Goal: Check status: Check status

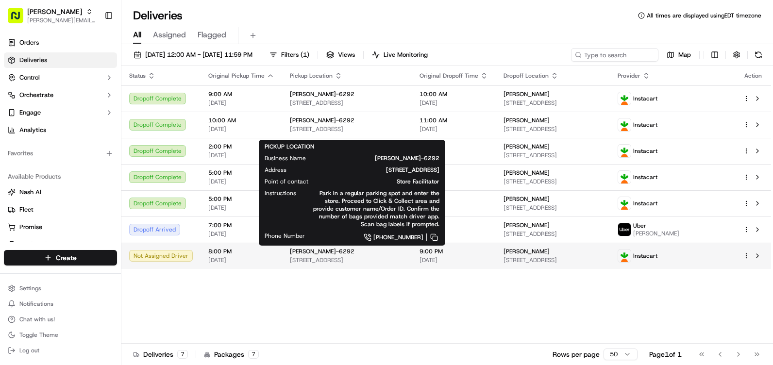
click at [330, 255] on div "[PERSON_NAME]-6292" at bounding box center [347, 252] width 114 height 8
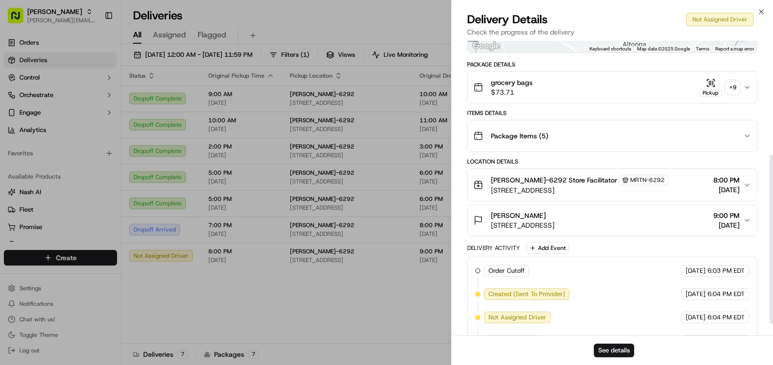
scroll to position [220, 0]
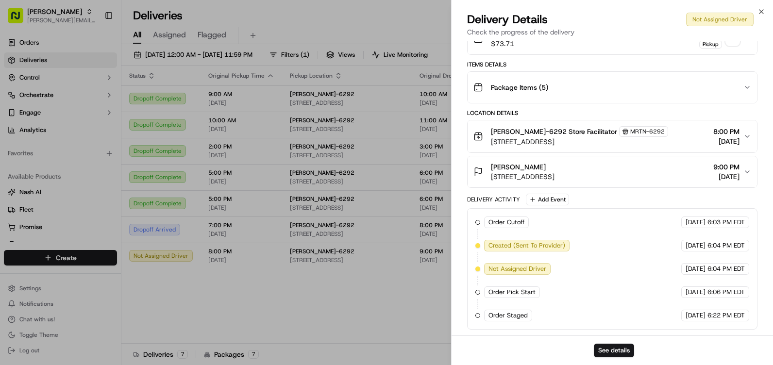
click at [730, 146] on span "[DATE]" at bounding box center [726, 141] width 26 height 10
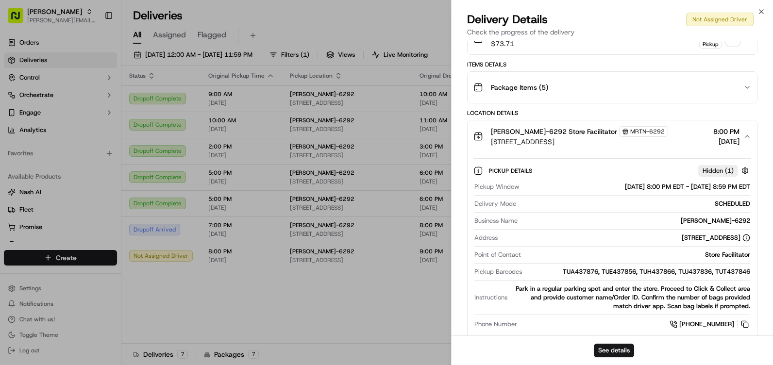
click at [745, 134] on icon "button" at bounding box center [748, 137] width 8 height 8
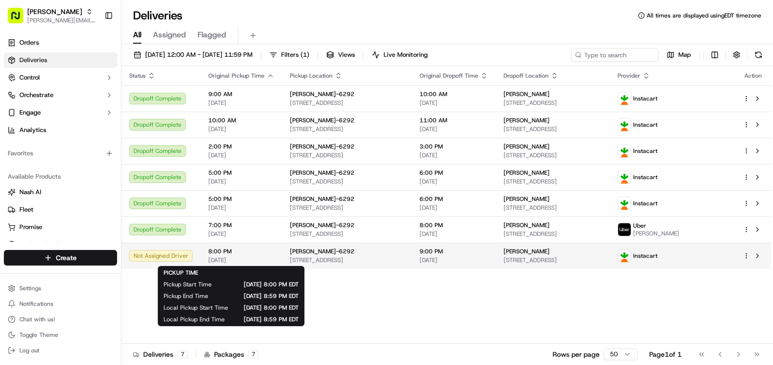
click at [257, 253] on span "8:00 PM" at bounding box center [241, 252] width 66 height 8
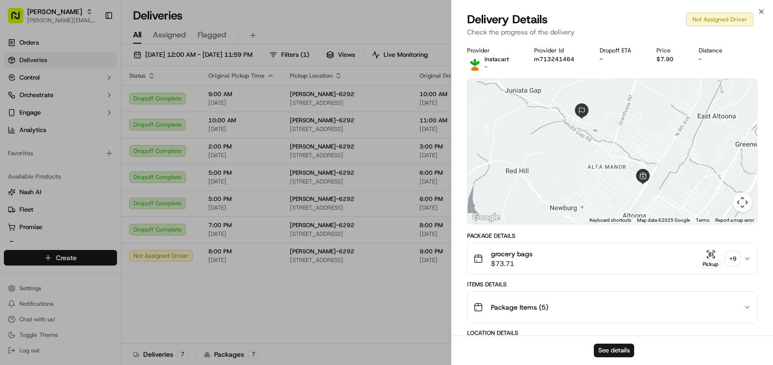
click at [742, 256] on div "grocery bags $73.71 Pickup + 9" at bounding box center [609, 258] width 270 height 19
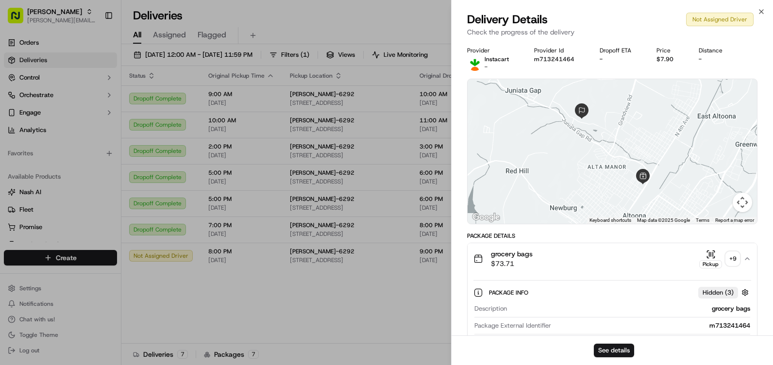
click at [744, 257] on icon "button" at bounding box center [748, 259] width 8 height 8
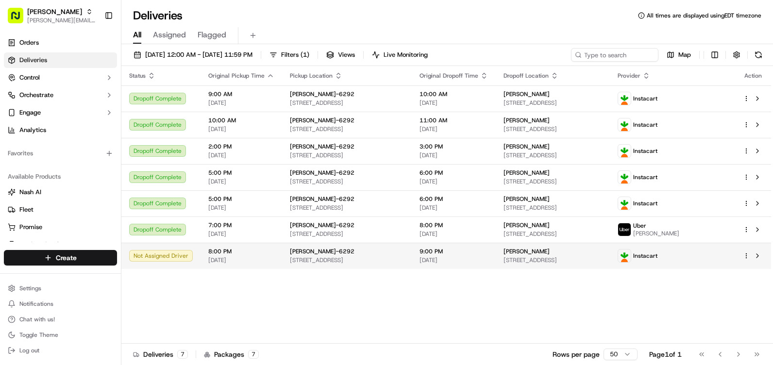
click at [157, 254] on div "Not Assigned Driver" at bounding box center [161, 256] width 64 height 12
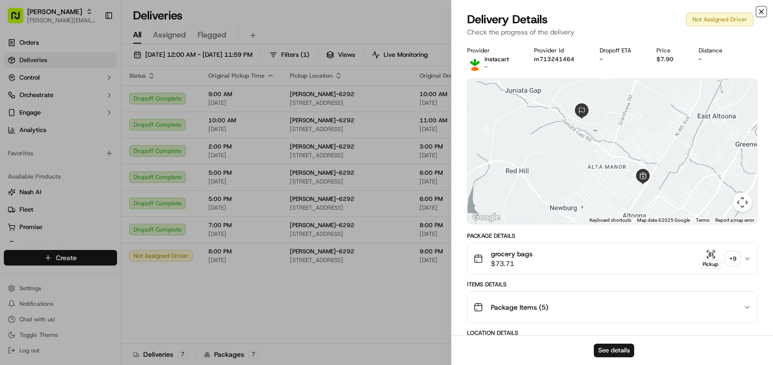
click at [761, 9] on icon "button" at bounding box center [762, 12] width 8 height 8
